Goal: Task Accomplishment & Management: Manage account settings

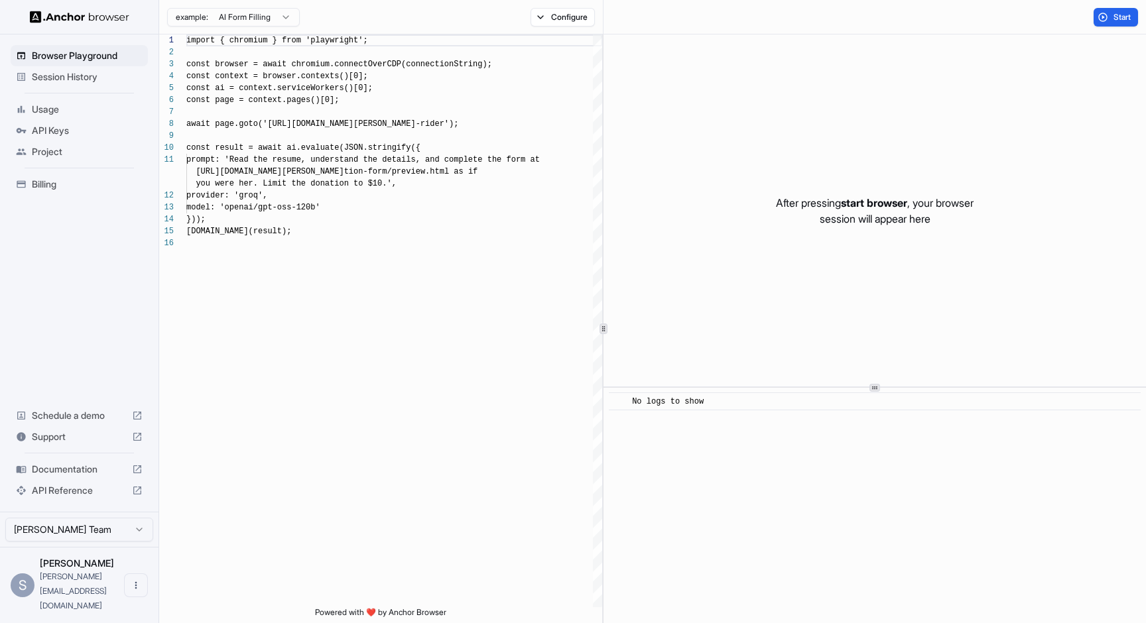
scroll to position [119, 0]
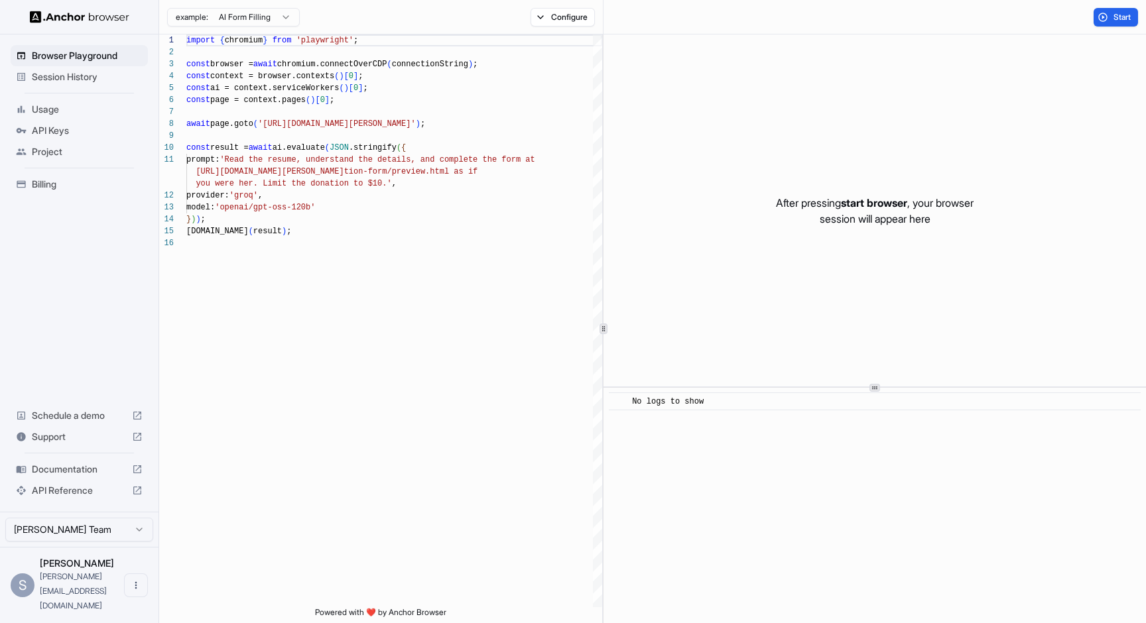
click at [90, 85] on div "Session History" at bounding box center [79, 76] width 137 height 21
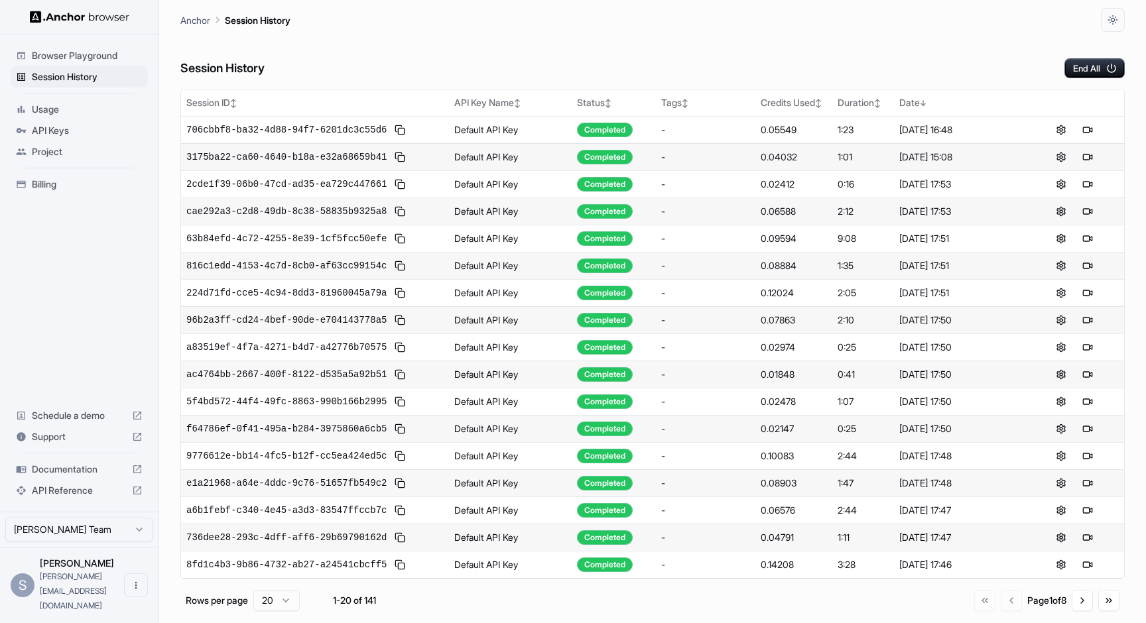
click at [58, 180] on span "Billing" at bounding box center [87, 184] width 111 height 13
click at [375, 131] on span "706cbbf8-ba32-4d88-94f7-6201dc3c55d6" at bounding box center [286, 129] width 200 height 13
click at [343, 267] on span "816c1edd-4153-4c7d-8cb0-af63cc99154c" at bounding box center [286, 265] width 200 height 13
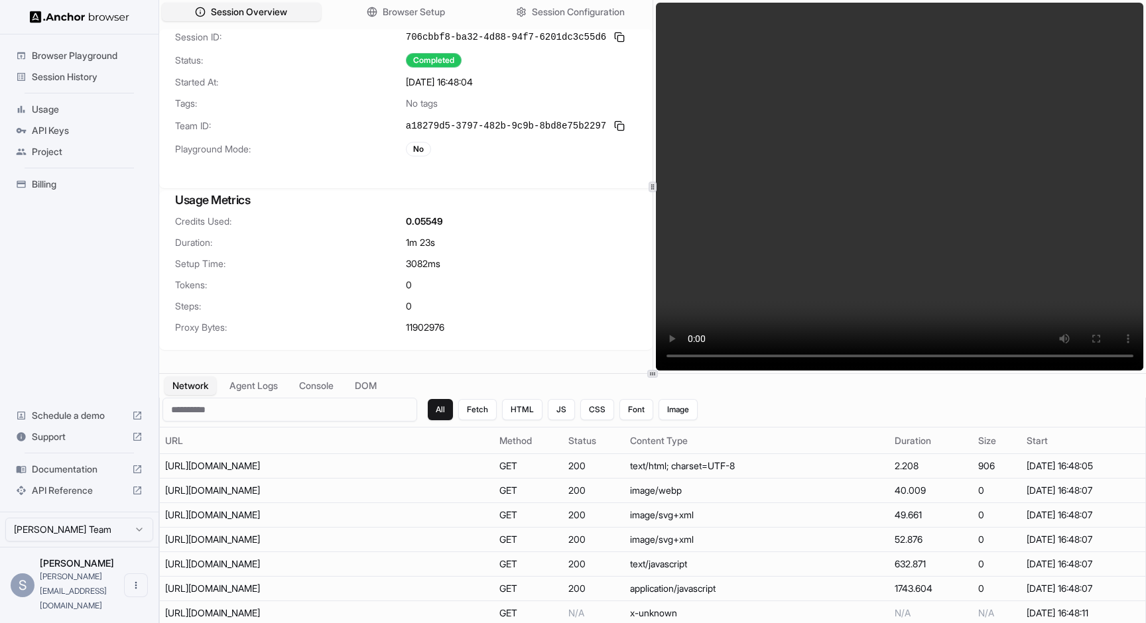
click at [418, 332] on span "11902976" at bounding box center [425, 327] width 38 height 13
copy span "11902976"
click at [605, 256] on div "Credits Used: 0.05549 Duration: 1m 23s Setup Time: 3082 ms Tokens: 0 Steps: 0 P…" at bounding box center [405, 282] width 493 height 135
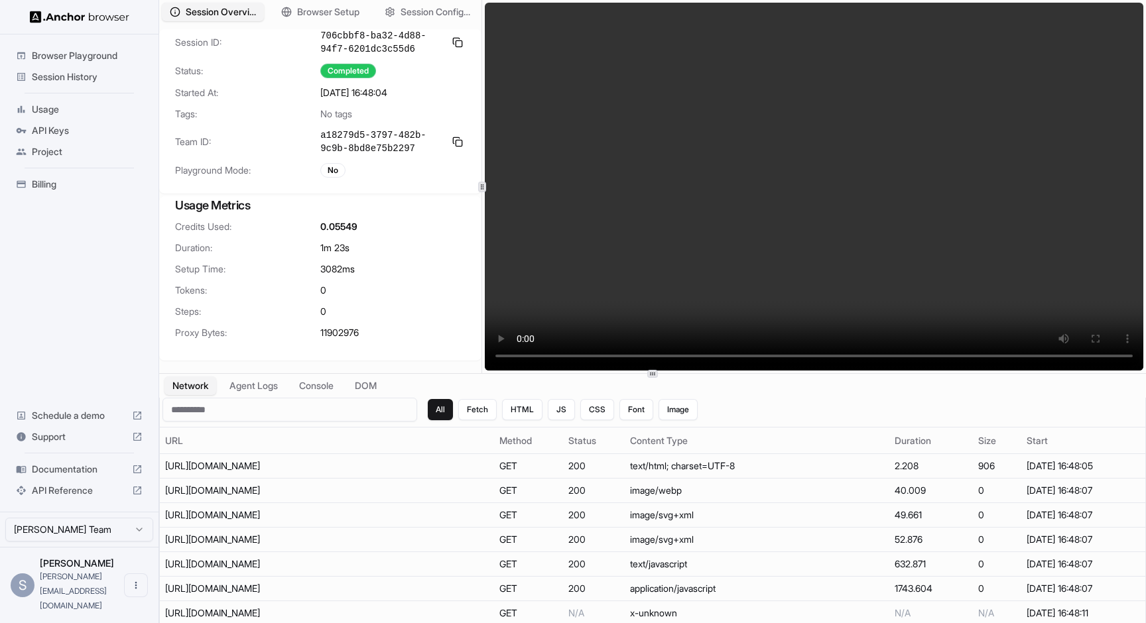
click at [477, 278] on div "Session Overview Browser Setup Session Configuration Session ID: 706cbbf8-ba32-…" at bounding box center [652, 186] width 987 height 373
